Goal: Information Seeking & Learning: Learn about a topic

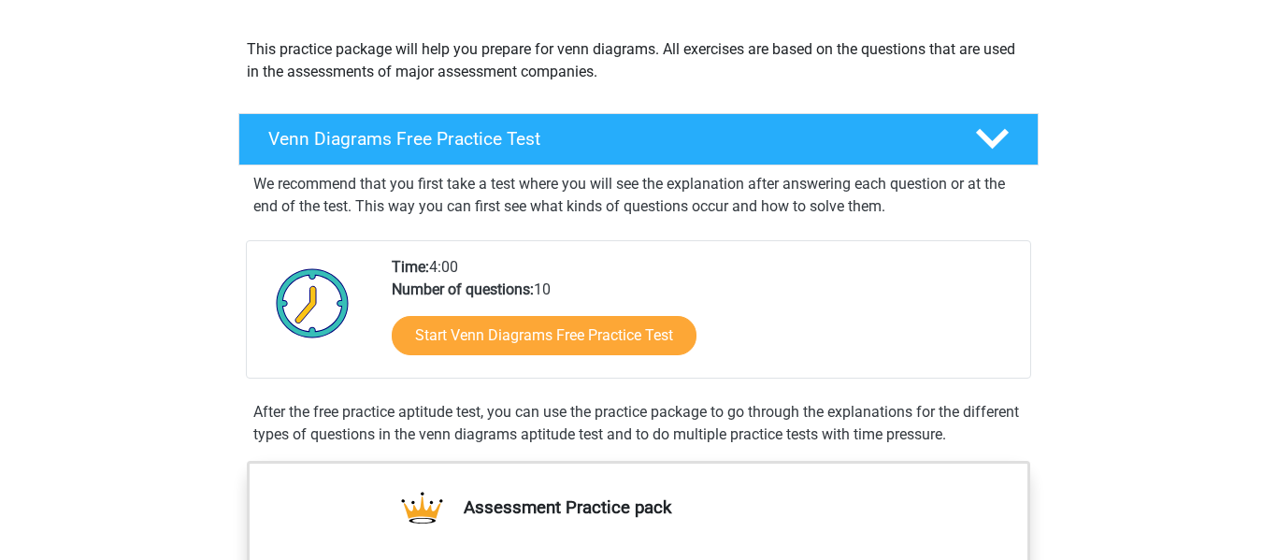
scroll to position [190, 0]
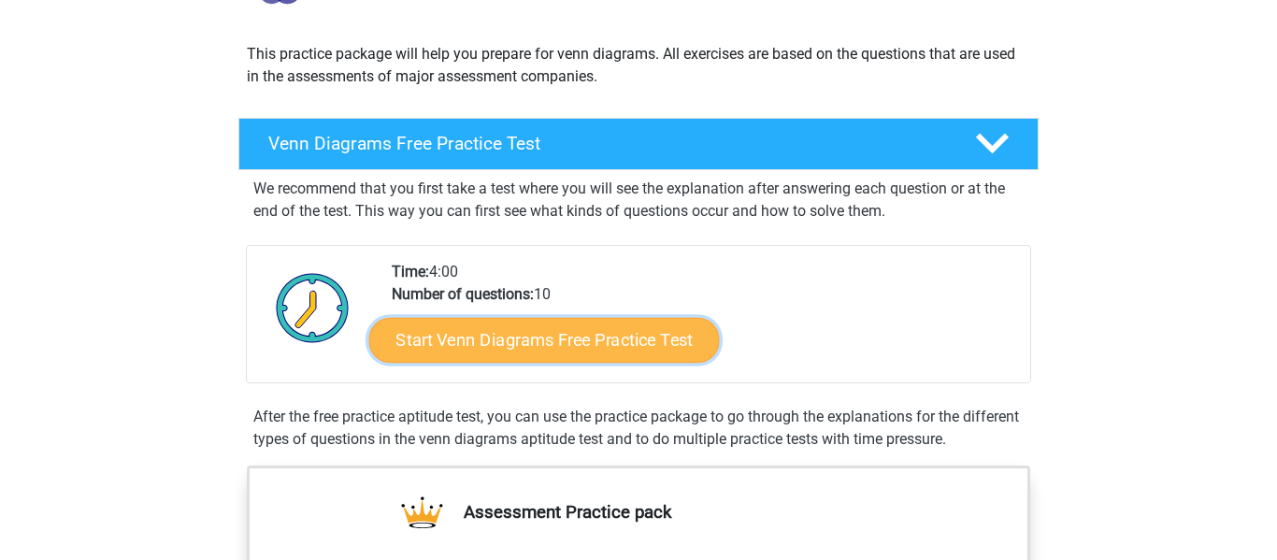
click at [435, 341] on link "Start Venn Diagrams Free Practice Test" at bounding box center [544, 340] width 350 height 45
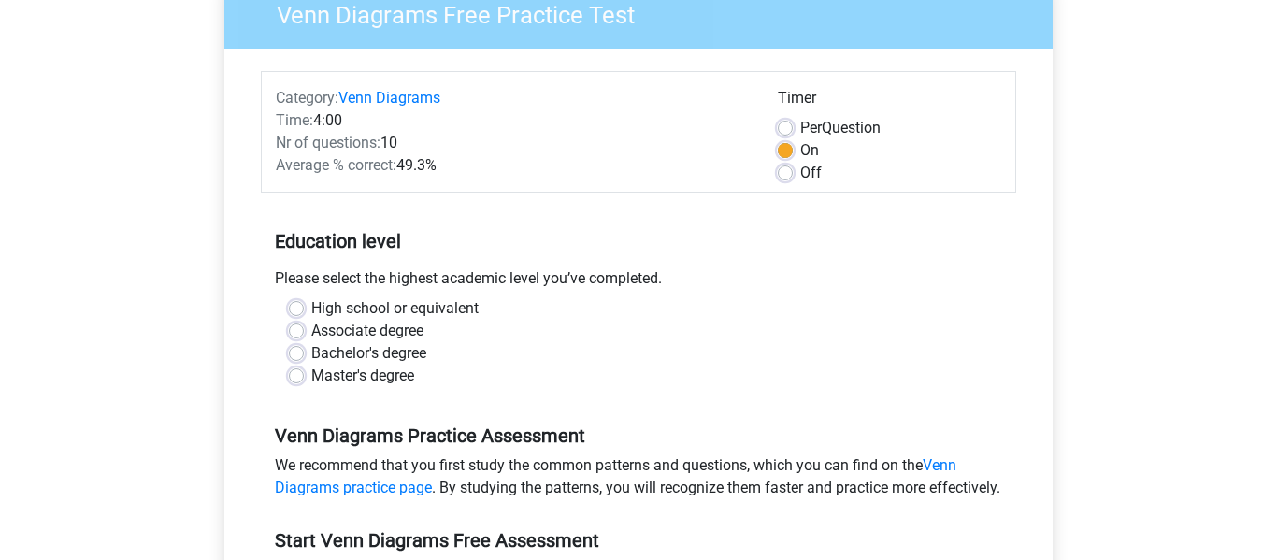
scroll to position [173, 0]
click at [311, 373] on label "Master's degree" at bounding box center [362, 375] width 103 height 22
click at [293, 373] on input "Master's degree" at bounding box center [296, 373] width 15 height 19
radio input "true"
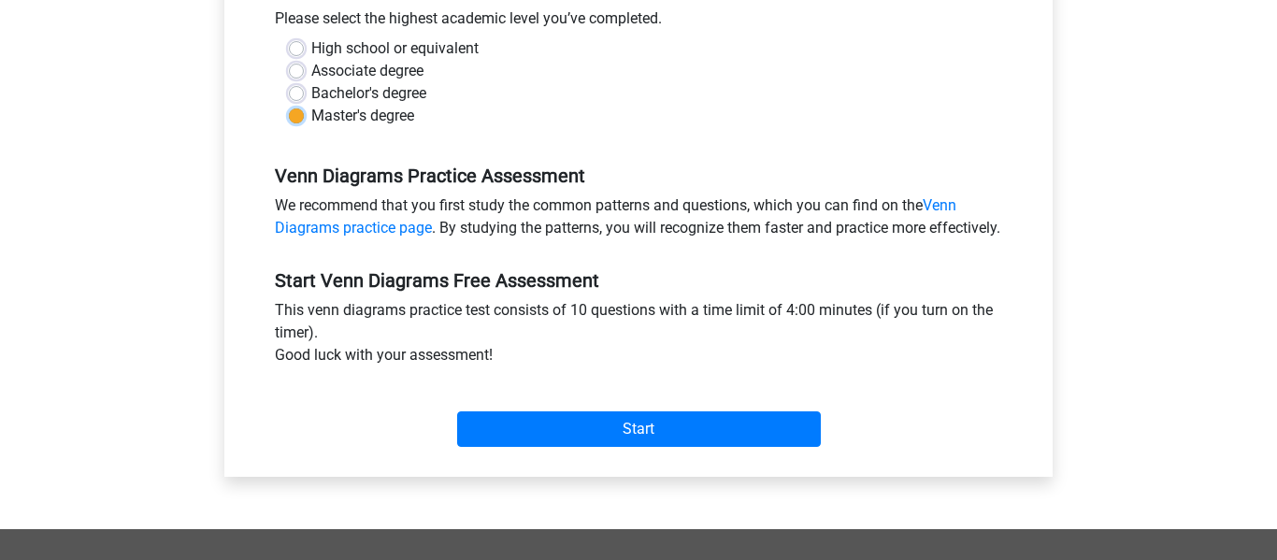
scroll to position [436, 0]
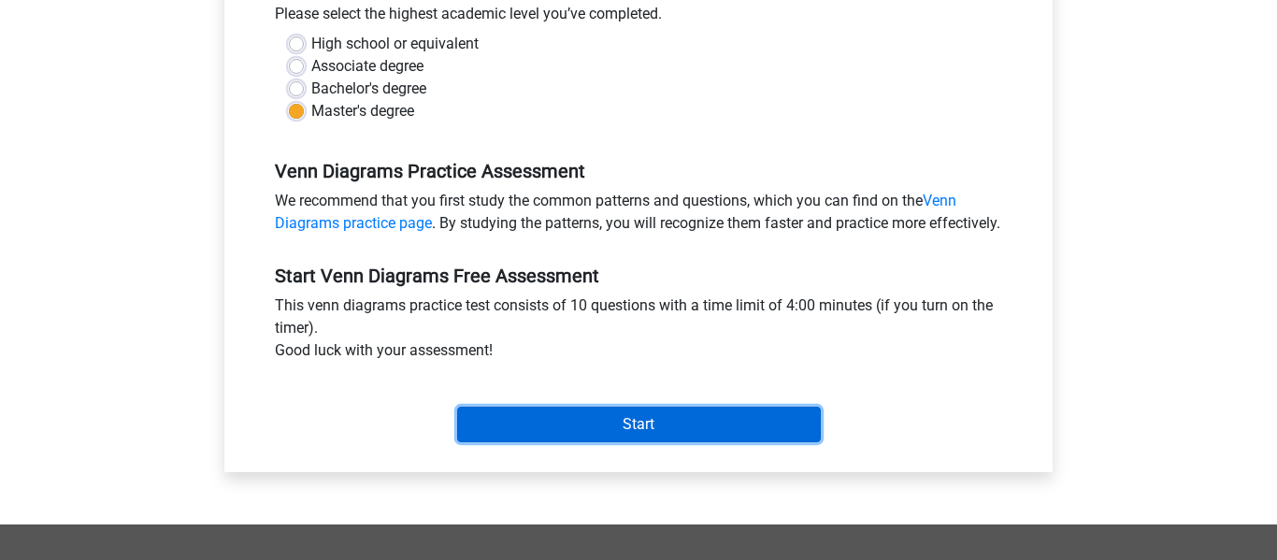
click at [490, 442] on input "Start" at bounding box center [639, 425] width 364 height 36
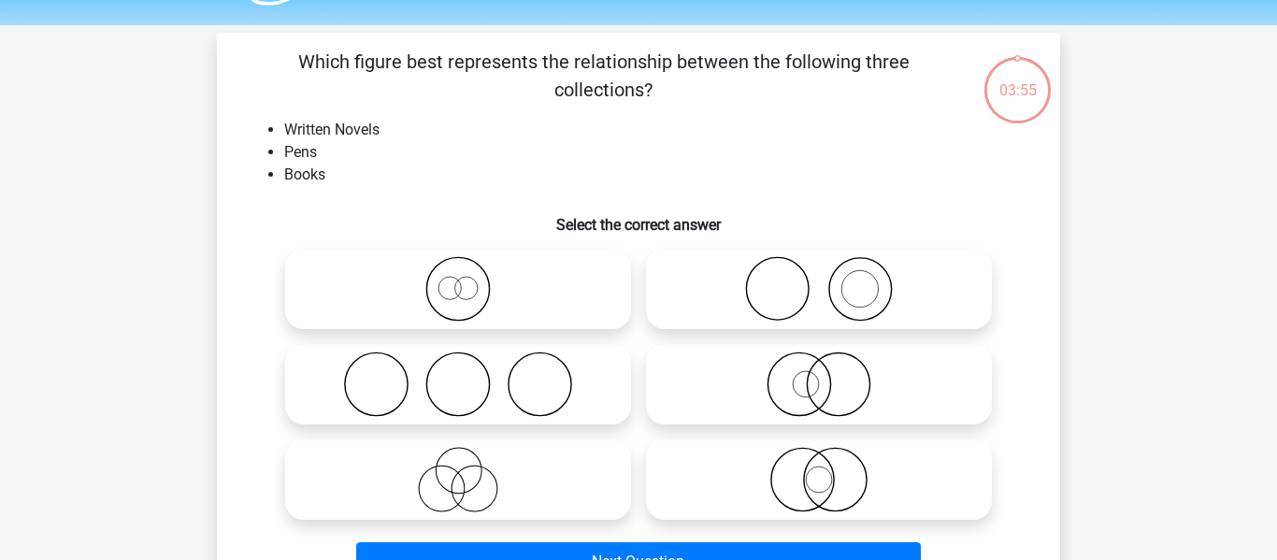
scroll to position [52, 0]
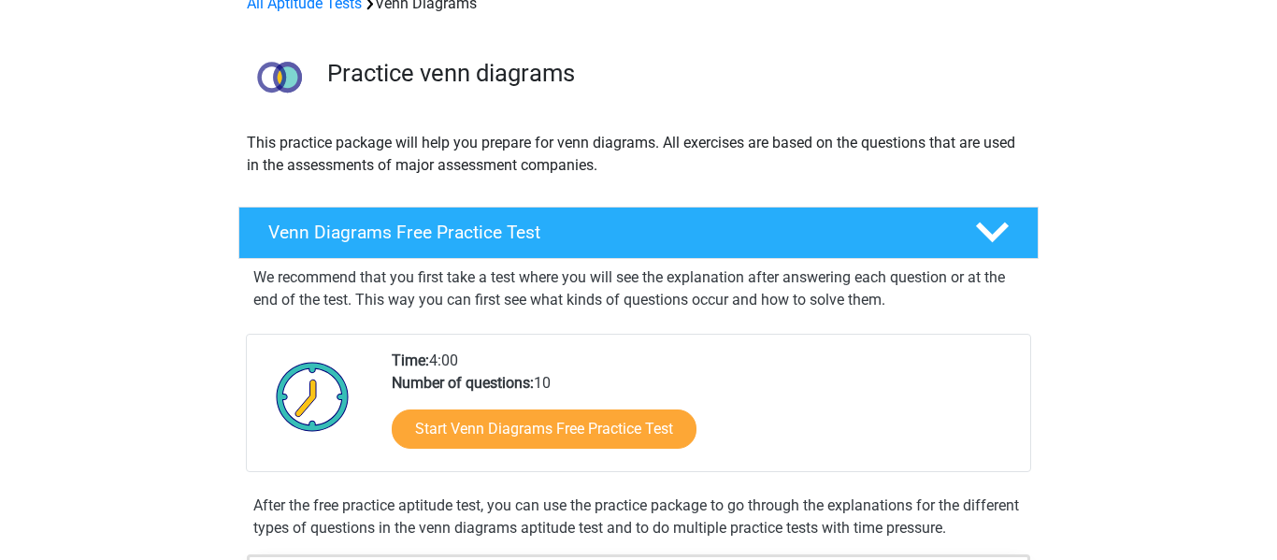
scroll to position [107, 0]
